Goal: Check status: Check status

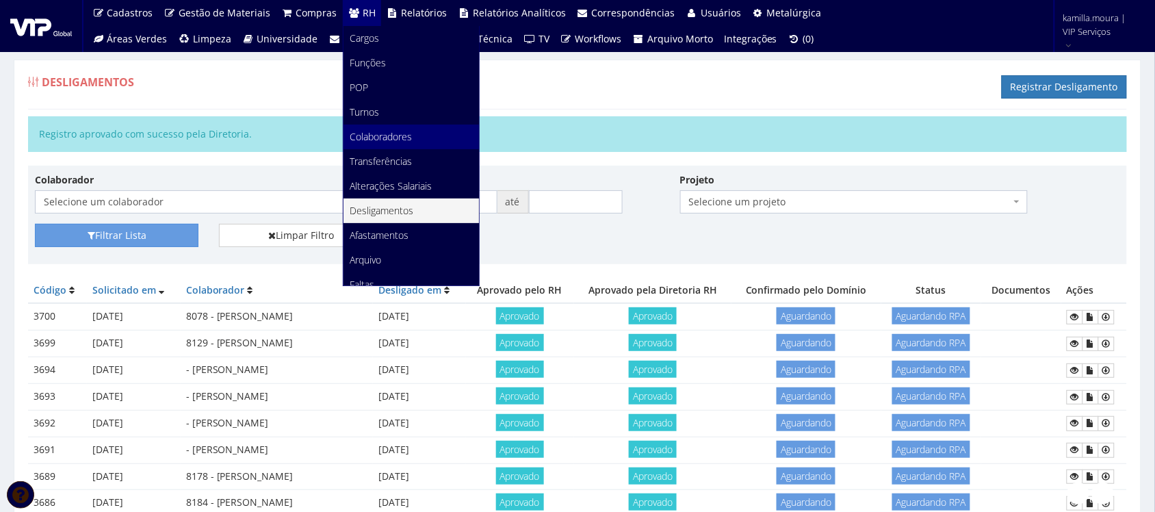
click at [383, 140] on span "Colaboradores" at bounding box center [381, 136] width 62 height 13
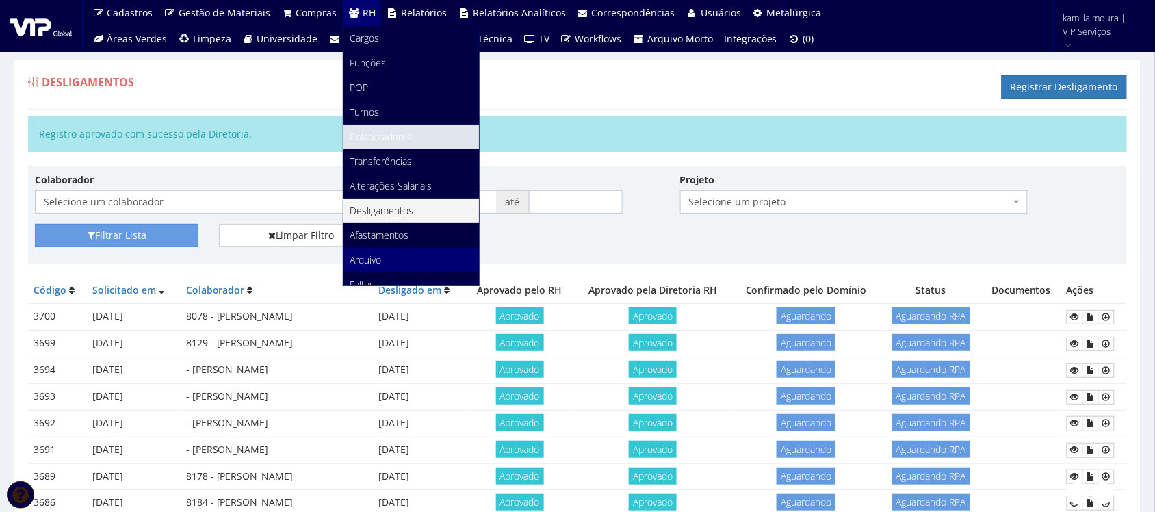
scroll to position [86, 0]
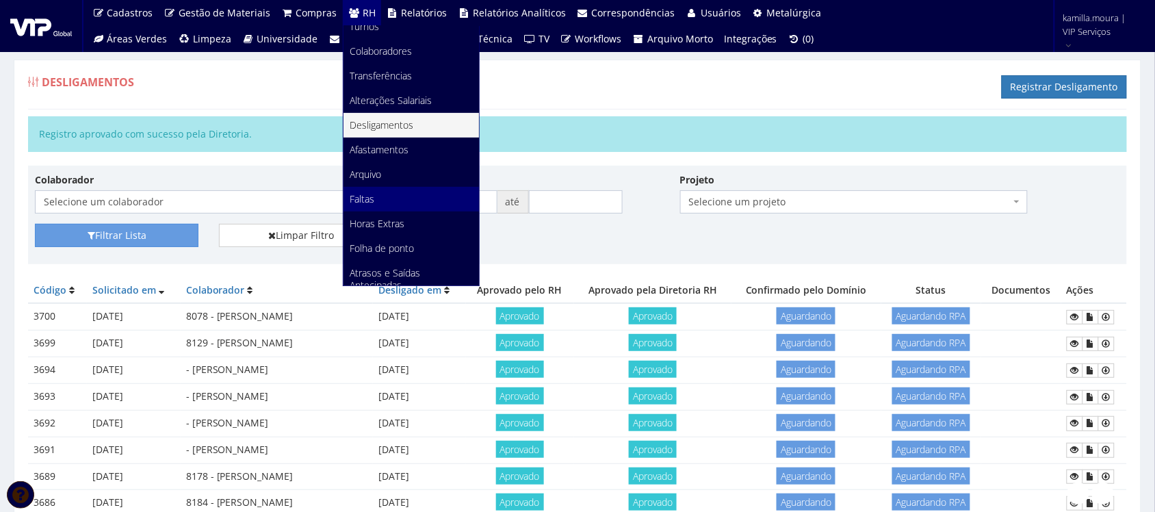
click at [390, 203] on link "Faltas" at bounding box center [411, 199] width 135 height 25
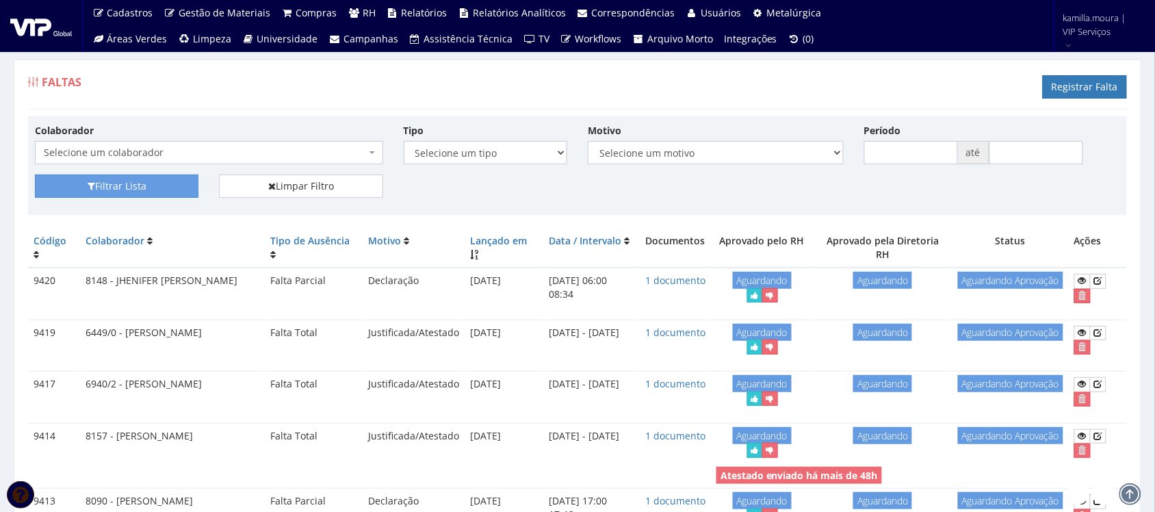
click at [374, 151] on span at bounding box center [373, 152] width 3 height 23
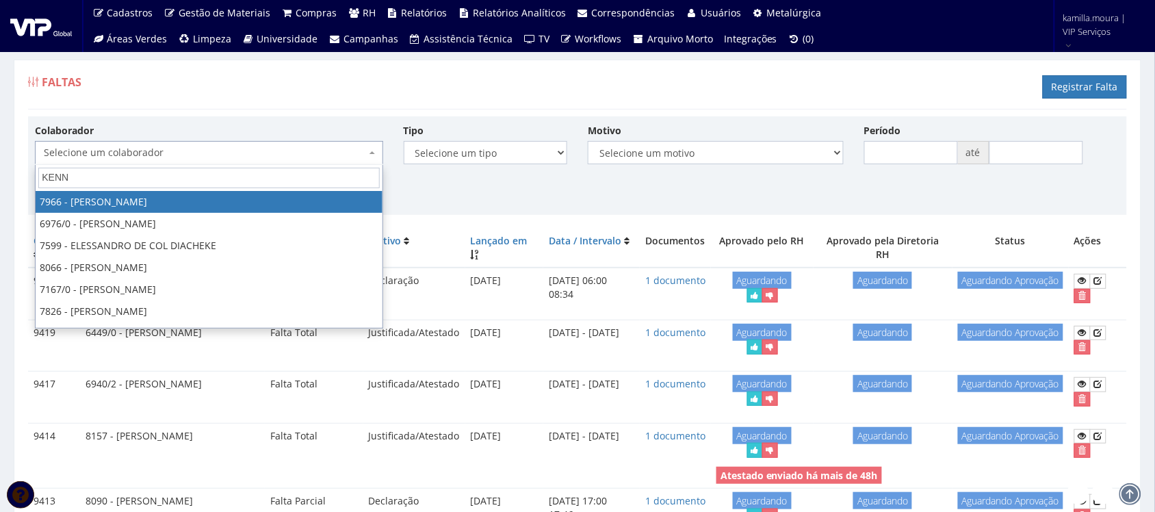
type input "KENNE"
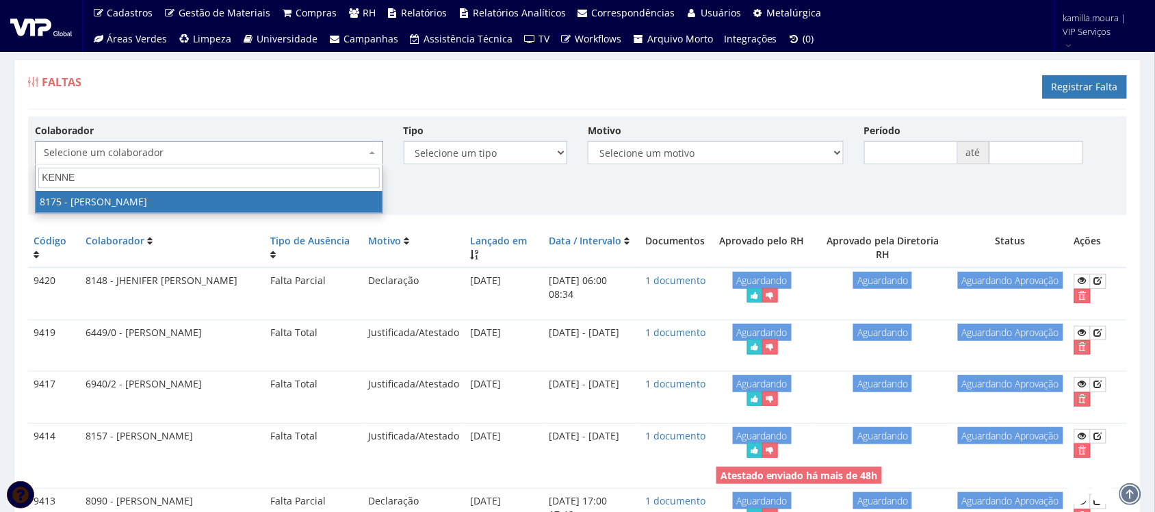
select select "4012"
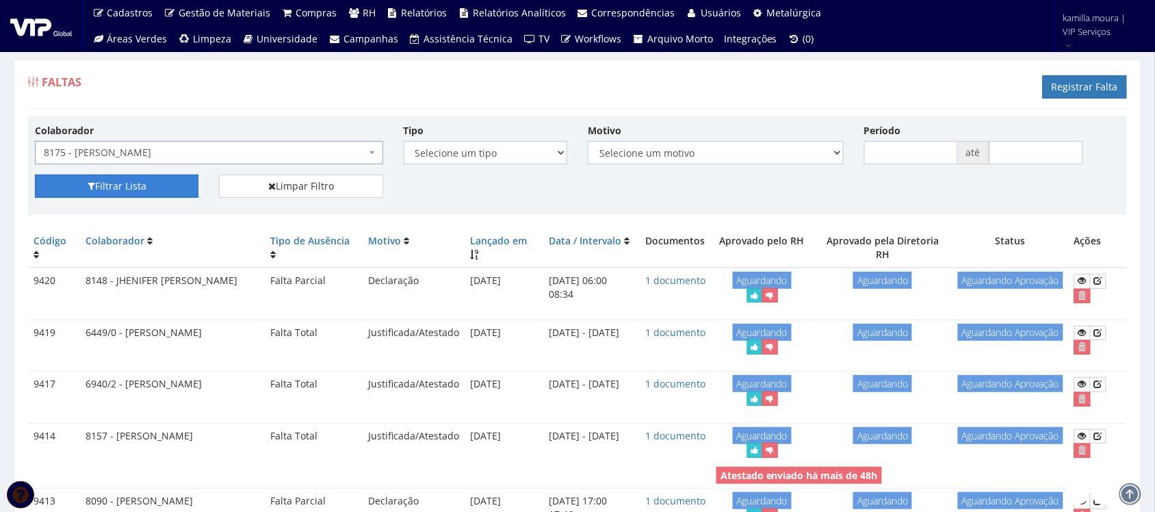
click at [175, 195] on button "Filtrar Lista" at bounding box center [117, 186] width 164 height 23
